Goal: Task Accomplishment & Management: Manage account settings

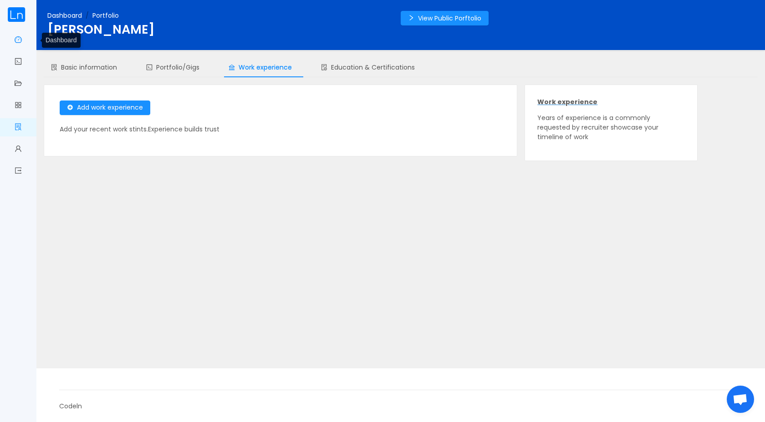
click at [22, 36] on span "Dashboard" at bounding box center [22, 40] width 0 height 18
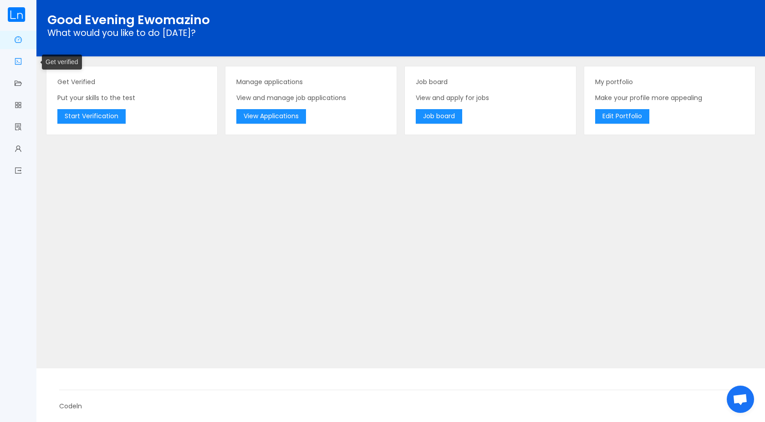
click at [18, 61] on link "Get verified" at bounding box center [18, 62] width 7 height 19
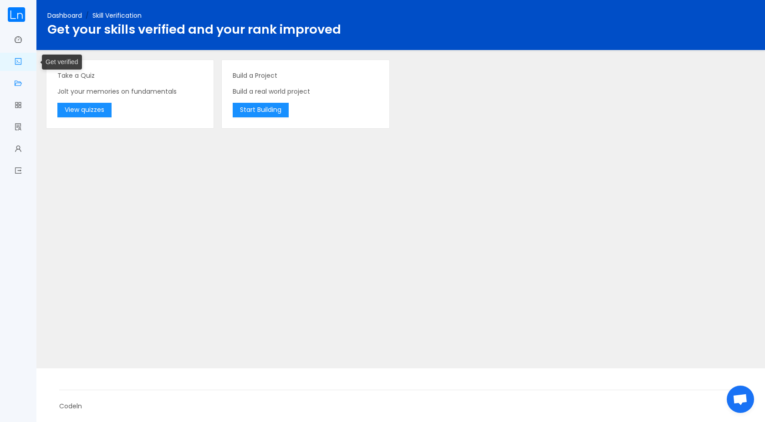
click at [15, 77] on link "Manage Applications" at bounding box center [18, 84] width 7 height 19
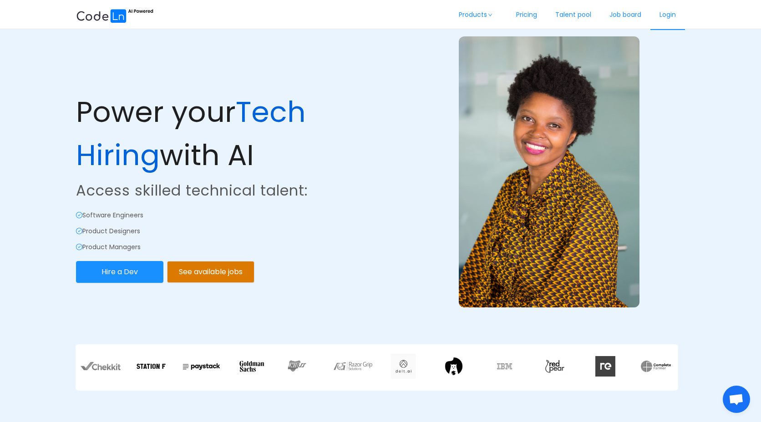
click at [666, 15] on link "Login" at bounding box center [667, 15] width 35 height 30
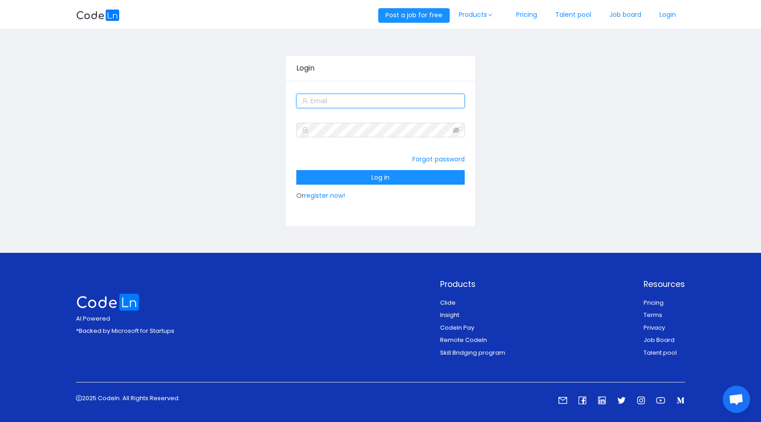
click at [378, 104] on input "text" at bounding box center [380, 101] width 168 height 15
type input "[EMAIL_ADDRESS][DOMAIN_NAME]"
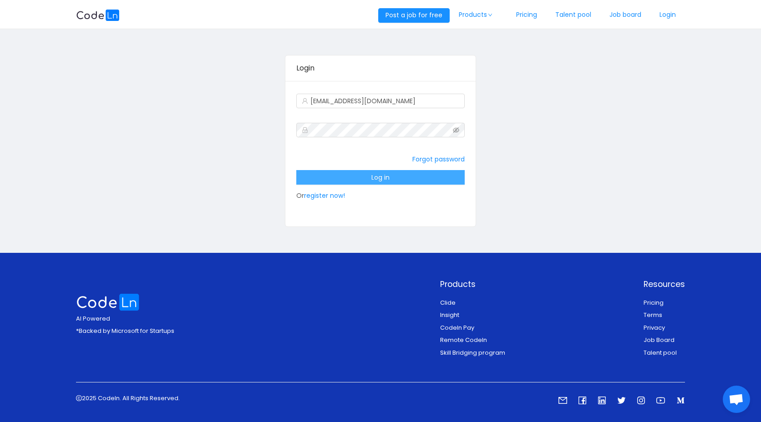
click at [382, 174] on button "Log in" at bounding box center [380, 177] width 168 height 15
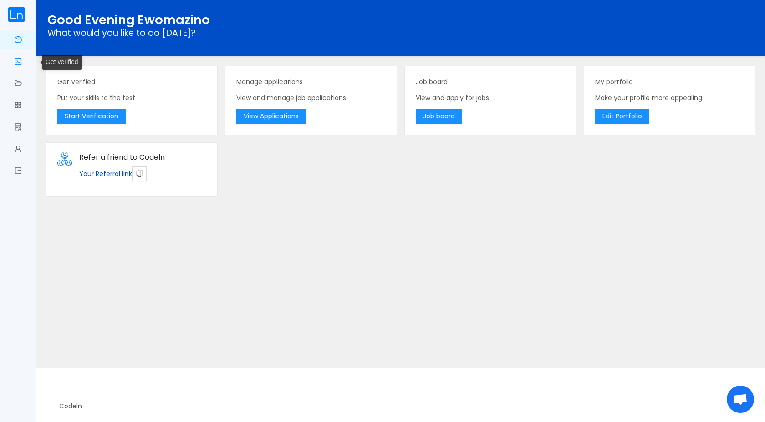
click at [18, 69] on link "Get verified" at bounding box center [18, 62] width 7 height 19
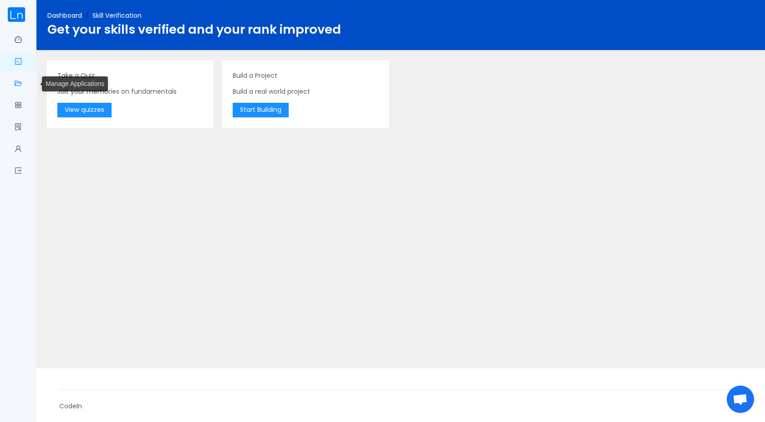
click at [15, 87] on link "Manage Applications" at bounding box center [18, 84] width 7 height 19
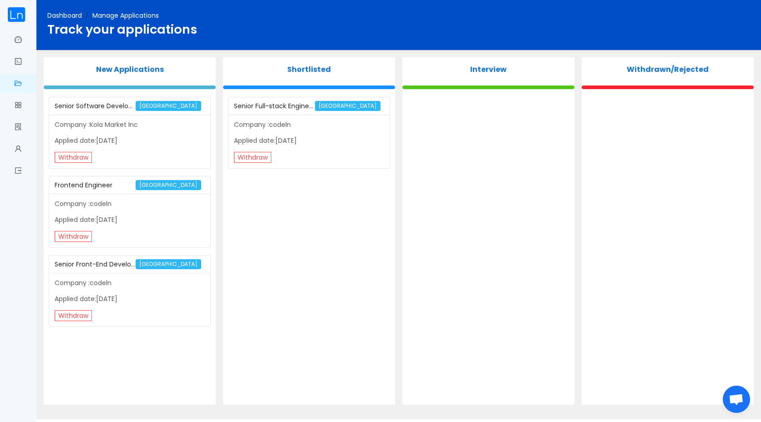
click at [289, 124] on p "Company :codeln" at bounding box center [309, 125] width 150 height 10
click at [283, 107] on div "Senior Full-stack Engineer" at bounding box center [274, 106] width 81 height 17
click at [350, 115] on div "Company :codeln Applied date:[DATE] Withdraw" at bounding box center [308, 142] width 161 height 54
click at [350, 111] on div "[GEOGRAPHIC_DATA]" at bounding box center [349, 105] width 69 height 17
